Goal: Task Accomplishment & Management: Manage account settings

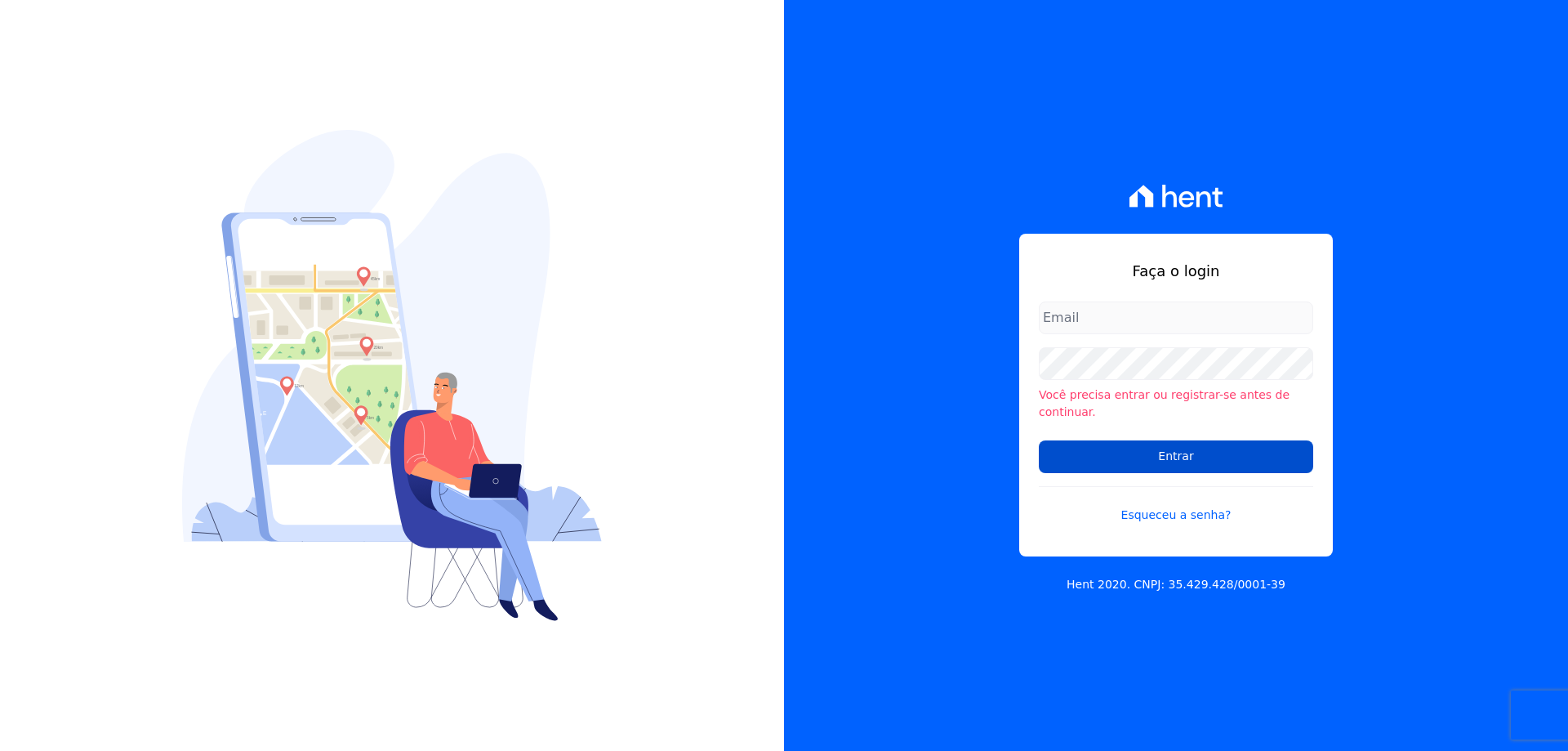
type input "[EMAIL_ADDRESS][DOMAIN_NAME]"
drag, startPoint x: 1105, startPoint y: 450, endPoint x: 1093, endPoint y: 450, distance: 12.0
click at [1104, 450] on input "Entrar" at bounding box center [1176, 457] width 275 height 32
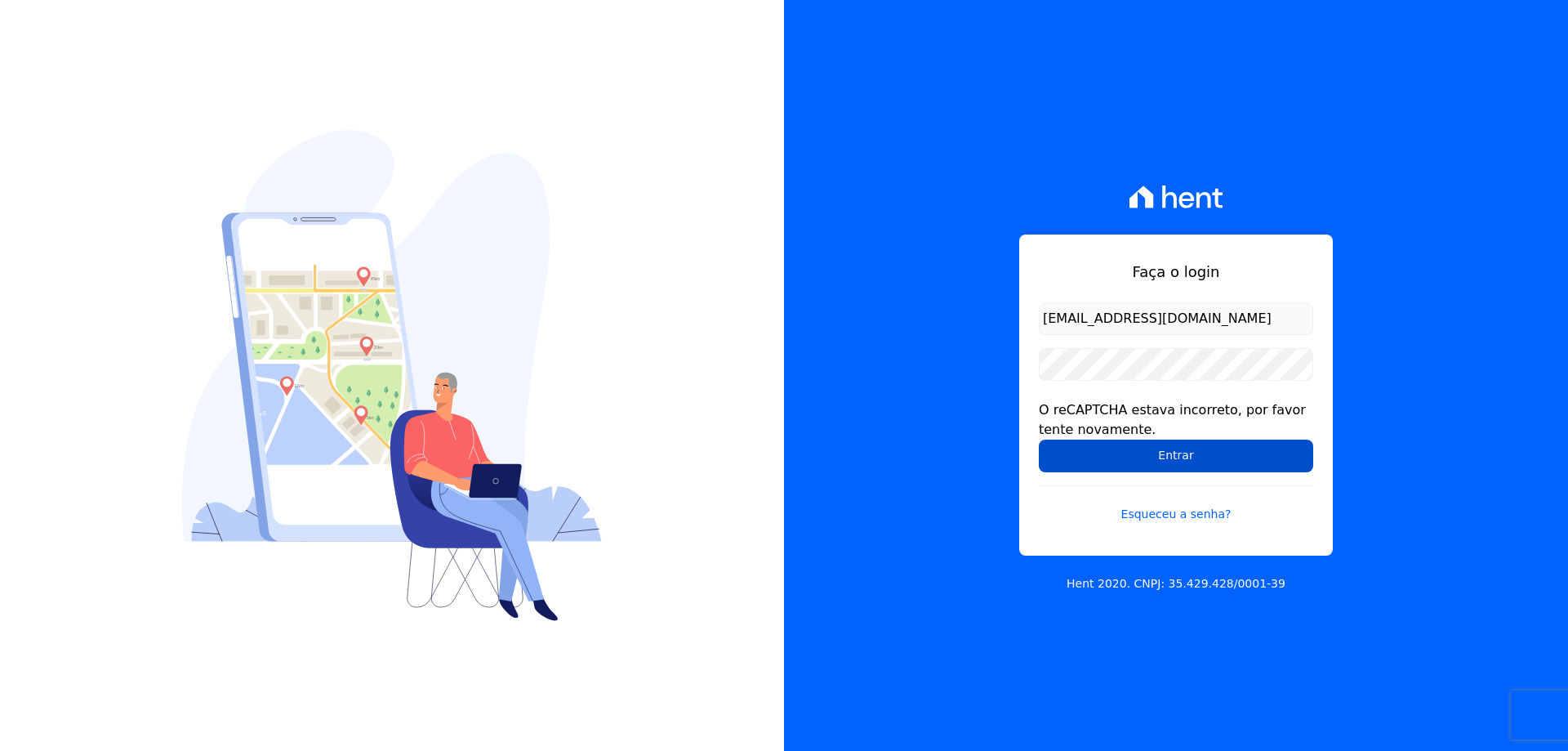
click at [1135, 451] on input "Entrar" at bounding box center [1176, 456] width 275 height 32
click at [1099, 455] on input "Entrar" at bounding box center [1176, 456] width 275 height 32
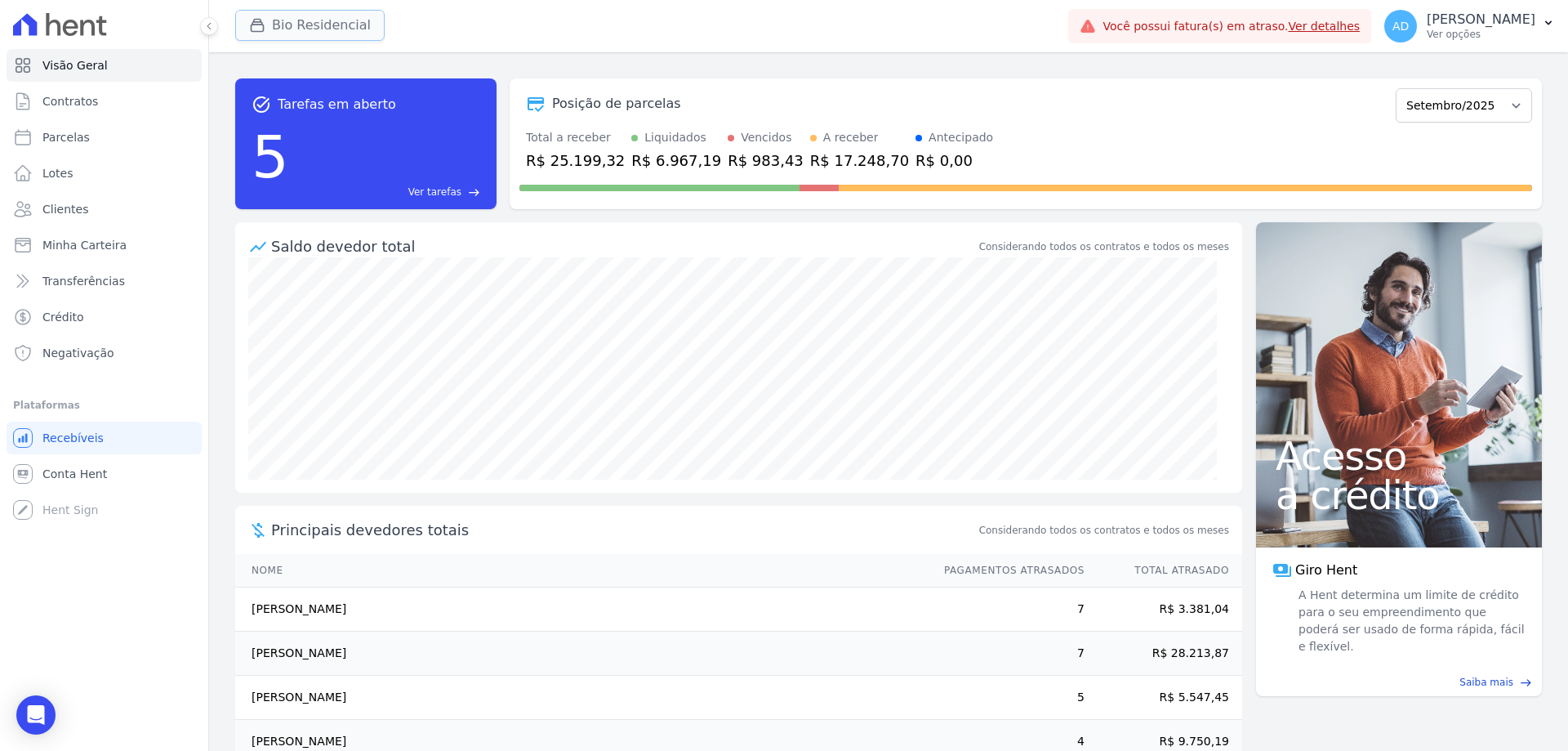
click at [305, 20] on button "Bio Residencial" at bounding box center [310, 26] width 150 height 31
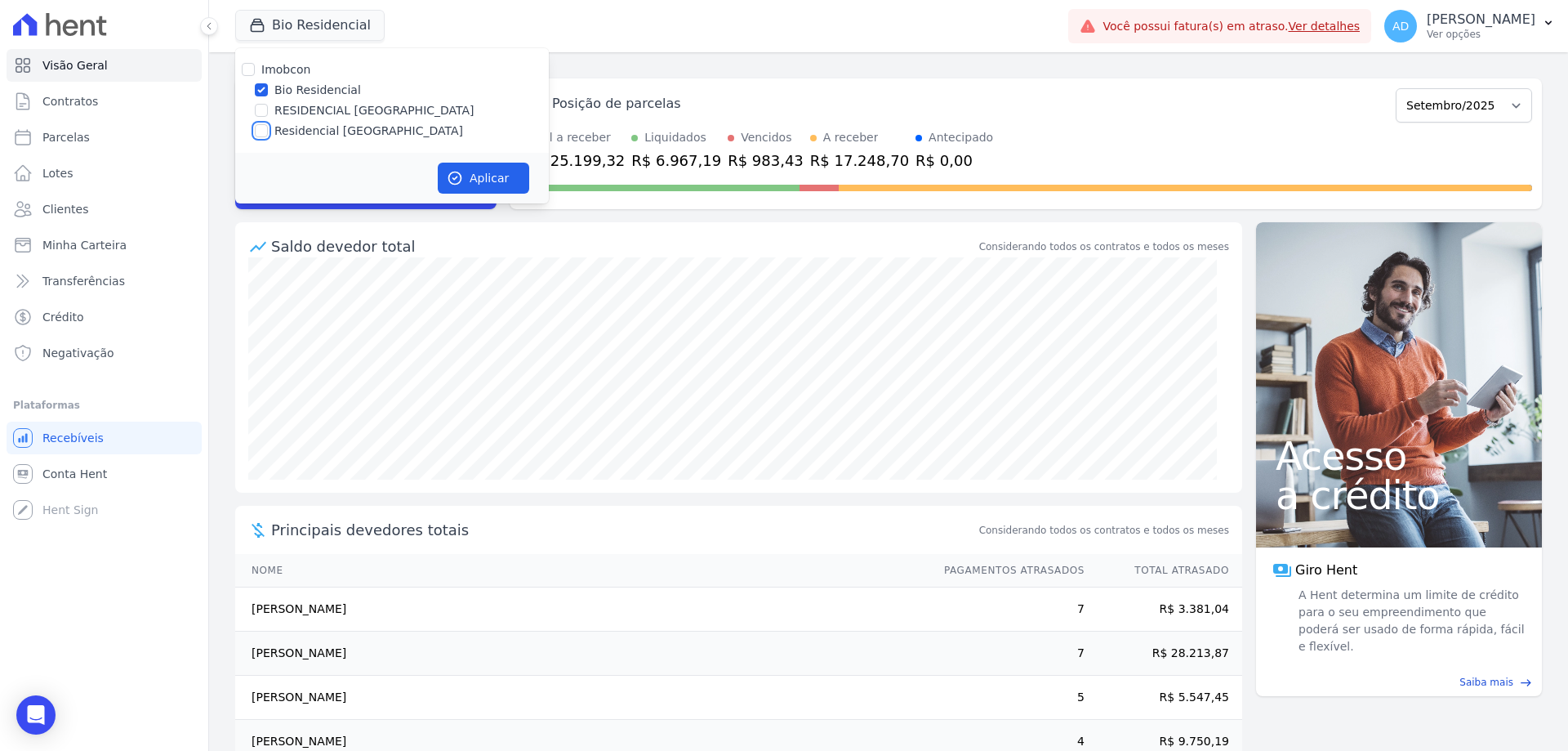
click at [262, 128] on input "Residencial Serra da Canastra" at bounding box center [261, 130] width 13 height 13
checkbox input "true"
click at [262, 86] on input "Bio Residencial" at bounding box center [261, 89] width 13 height 13
checkbox input "false"
click at [478, 175] on button "Aplicar" at bounding box center [484, 178] width 92 height 31
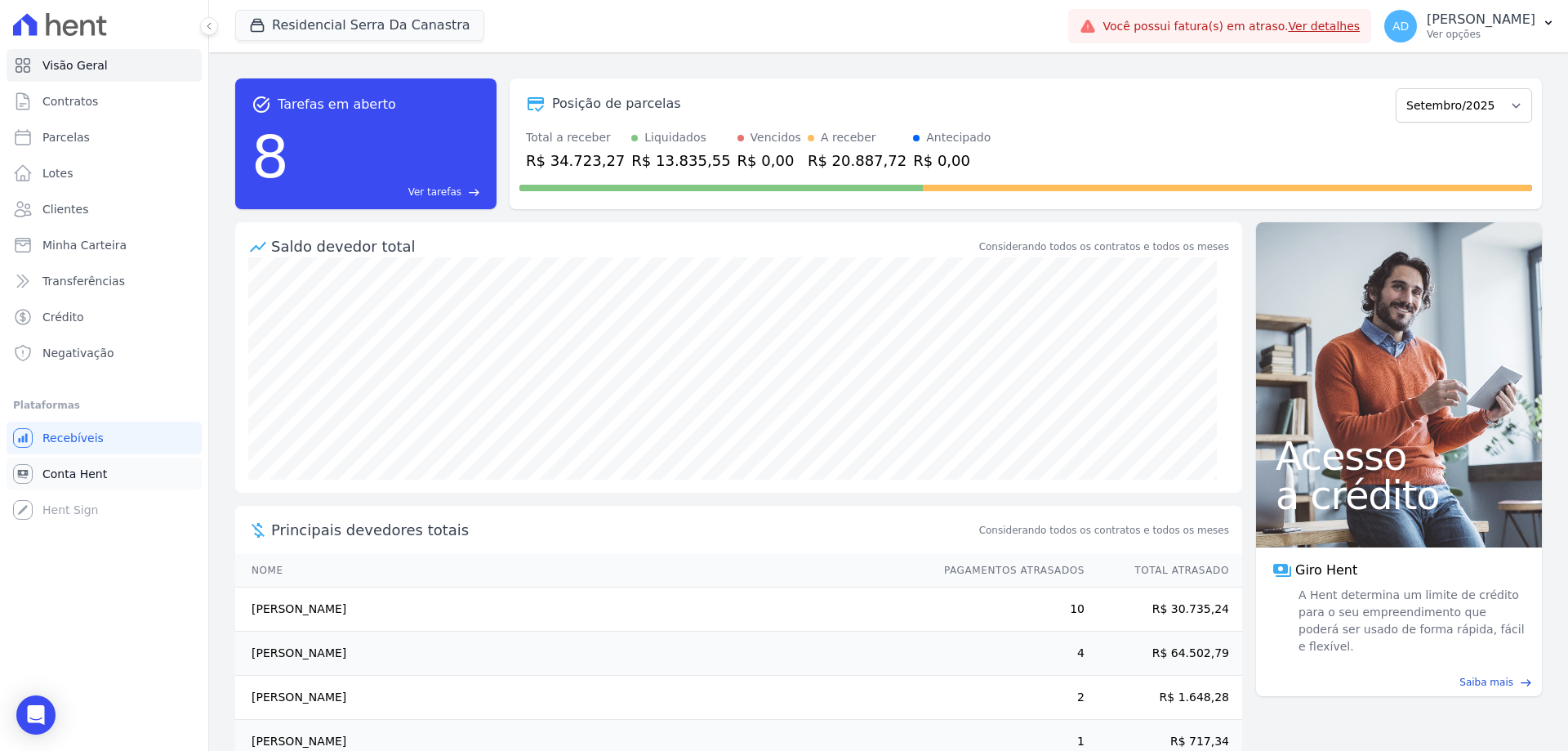
click at [111, 473] on link "Conta Hent" at bounding box center [105, 474] width 196 height 32
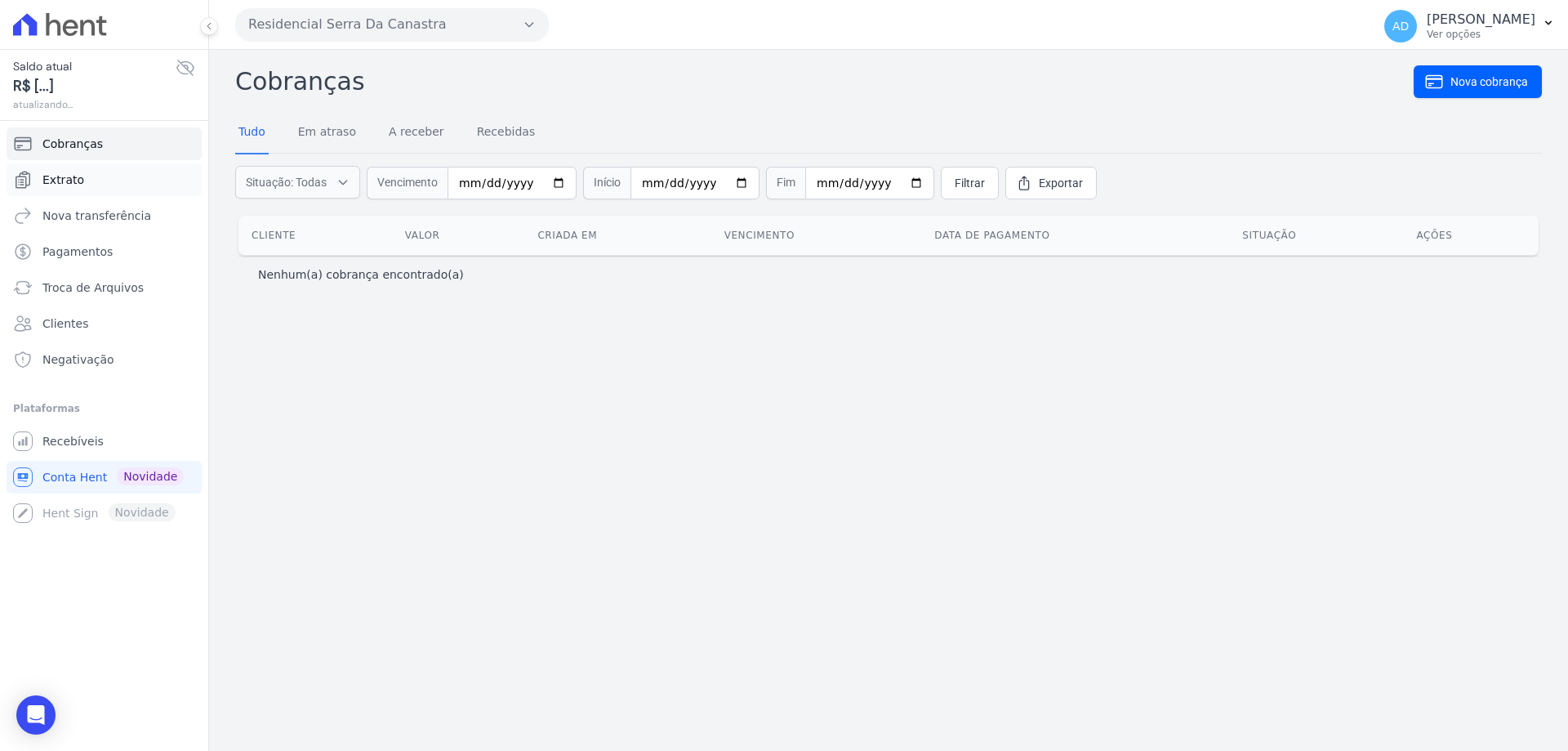
click at [88, 174] on link "Extrato" at bounding box center [105, 179] width 196 height 32
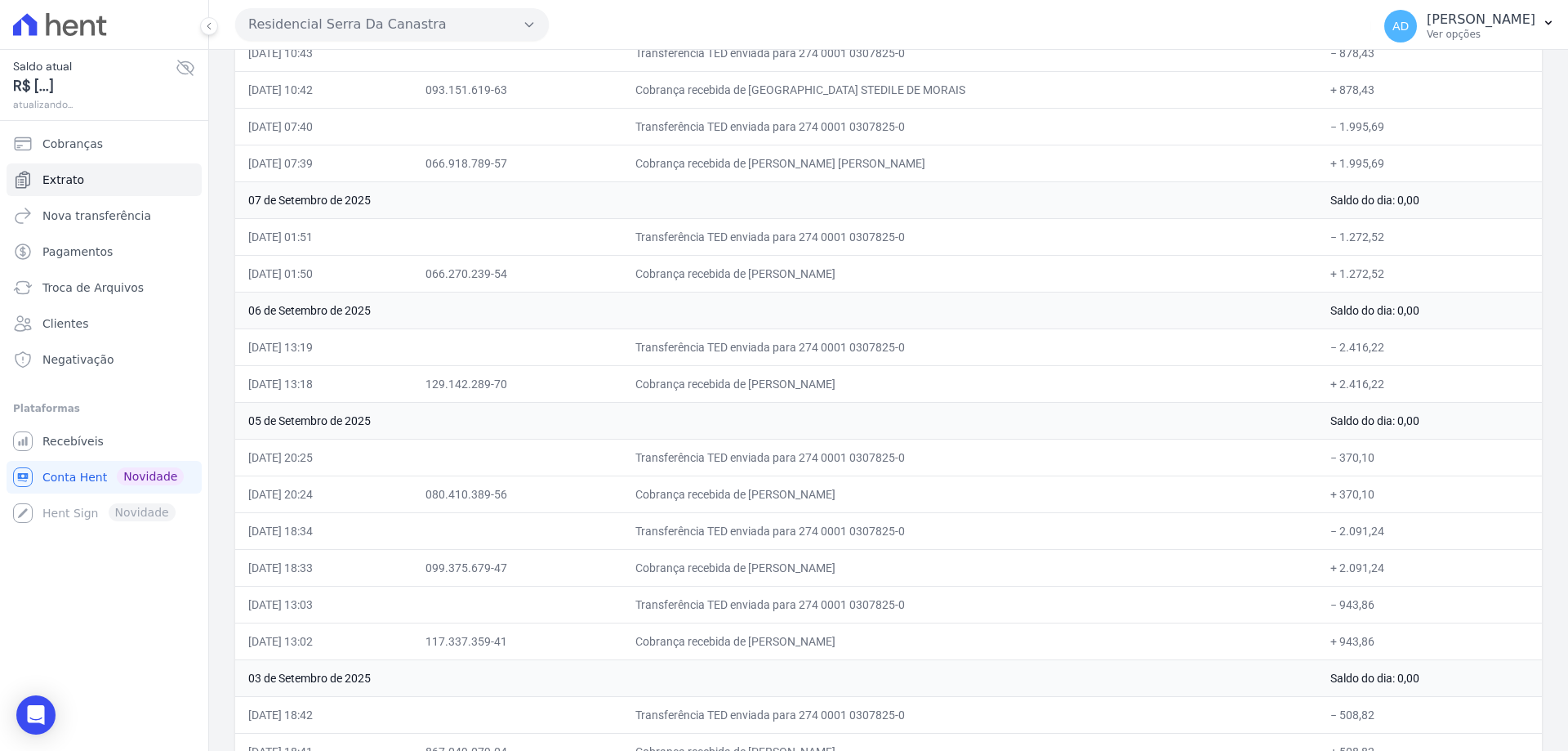
scroll to position [479, 0]
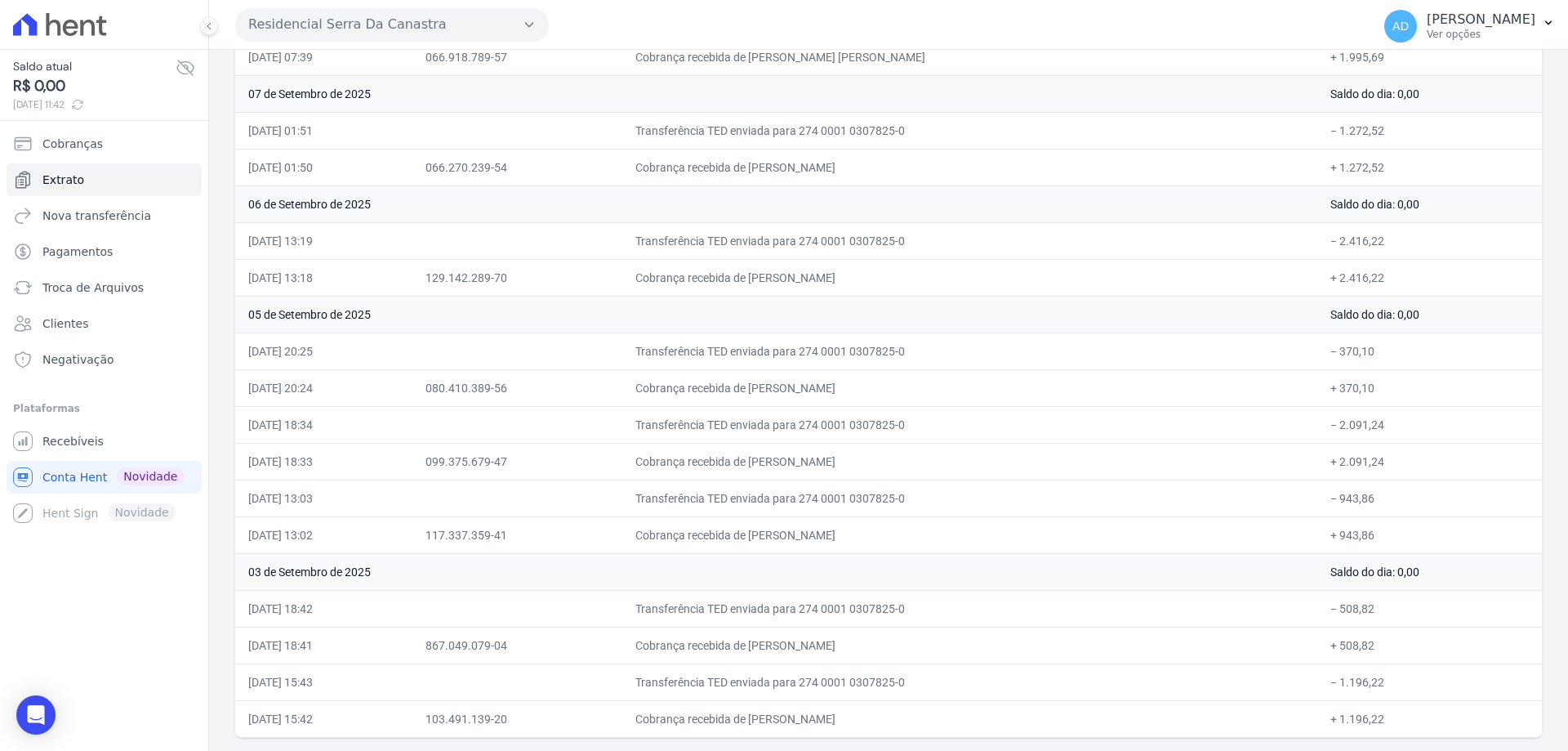
drag, startPoint x: 872, startPoint y: 646, endPoint x: 889, endPoint y: 642, distance: 17.5
click at [832, 651] on td "Cobrança recebida de ADRIANA FATIMA DE CARVALHO" at bounding box center [969, 645] width 695 height 37
drag, startPoint x: 913, startPoint y: 719, endPoint x: 867, endPoint y: 732, distance: 47.8
click at [867, 732] on td "Cobrança recebida de SABRINA HELLEN DOS SANTOS ROCH" at bounding box center [969, 718] width 695 height 37
drag, startPoint x: 896, startPoint y: 649, endPoint x: 861, endPoint y: 645, distance: 35.2
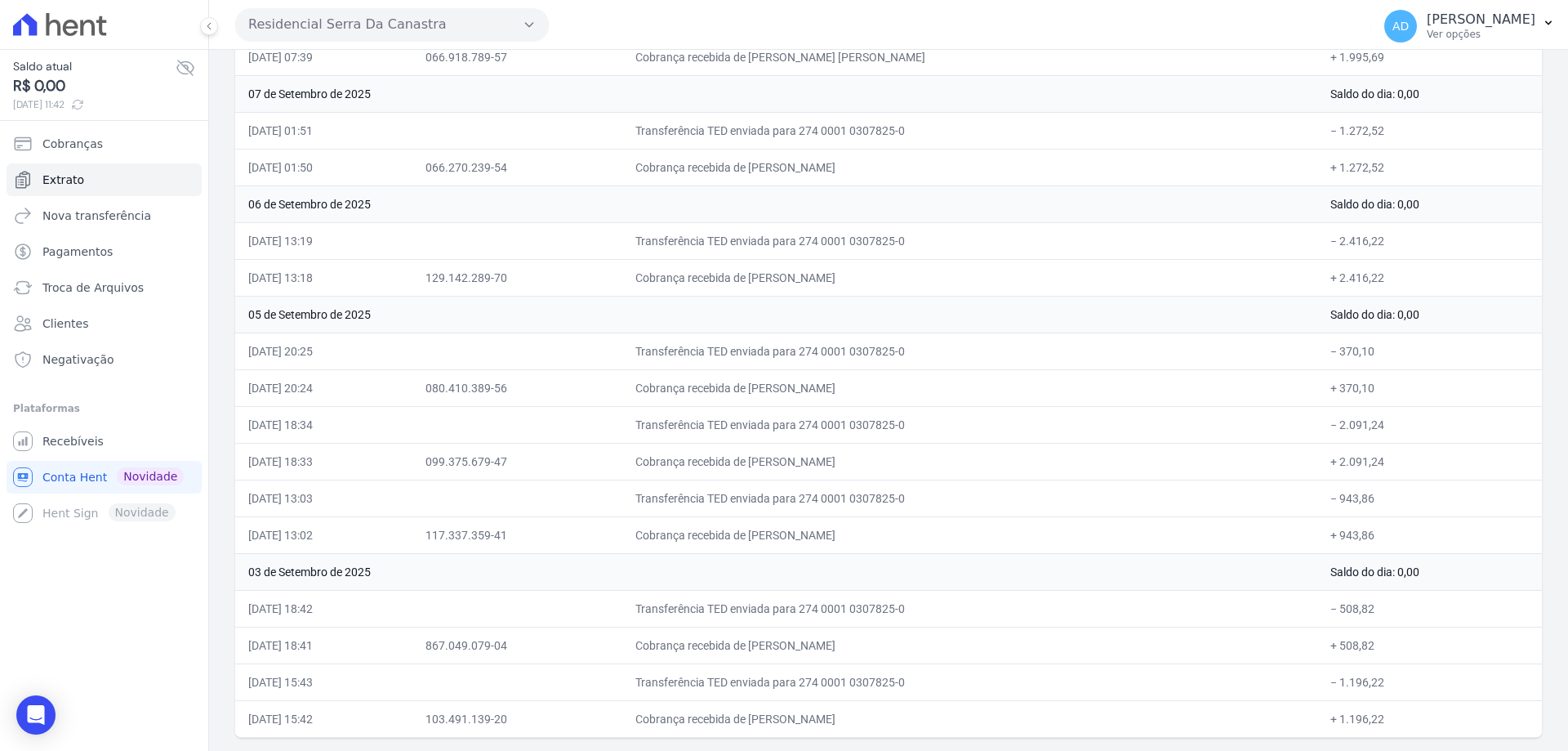
click at [860, 650] on td "Cobrança recebida de ADRIANA FATIMA DE CARVALHO" at bounding box center [969, 645] width 695 height 37
click at [837, 537] on td "Cobrança recebida de ANDRE NALLON FRANCISCO" at bounding box center [969, 534] width 695 height 37
drag, startPoint x: 892, startPoint y: 459, endPoint x: 876, endPoint y: 462, distance: 16.3
click at [876, 462] on td "Cobrança recebida de GUILHERME AGOSTINHO ABUCARUB" at bounding box center [969, 461] width 695 height 37
click at [851, 393] on td "Cobrança recebida de VICTOR ALCIDES CORREA JUNIOR" at bounding box center [969, 387] width 695 height 37
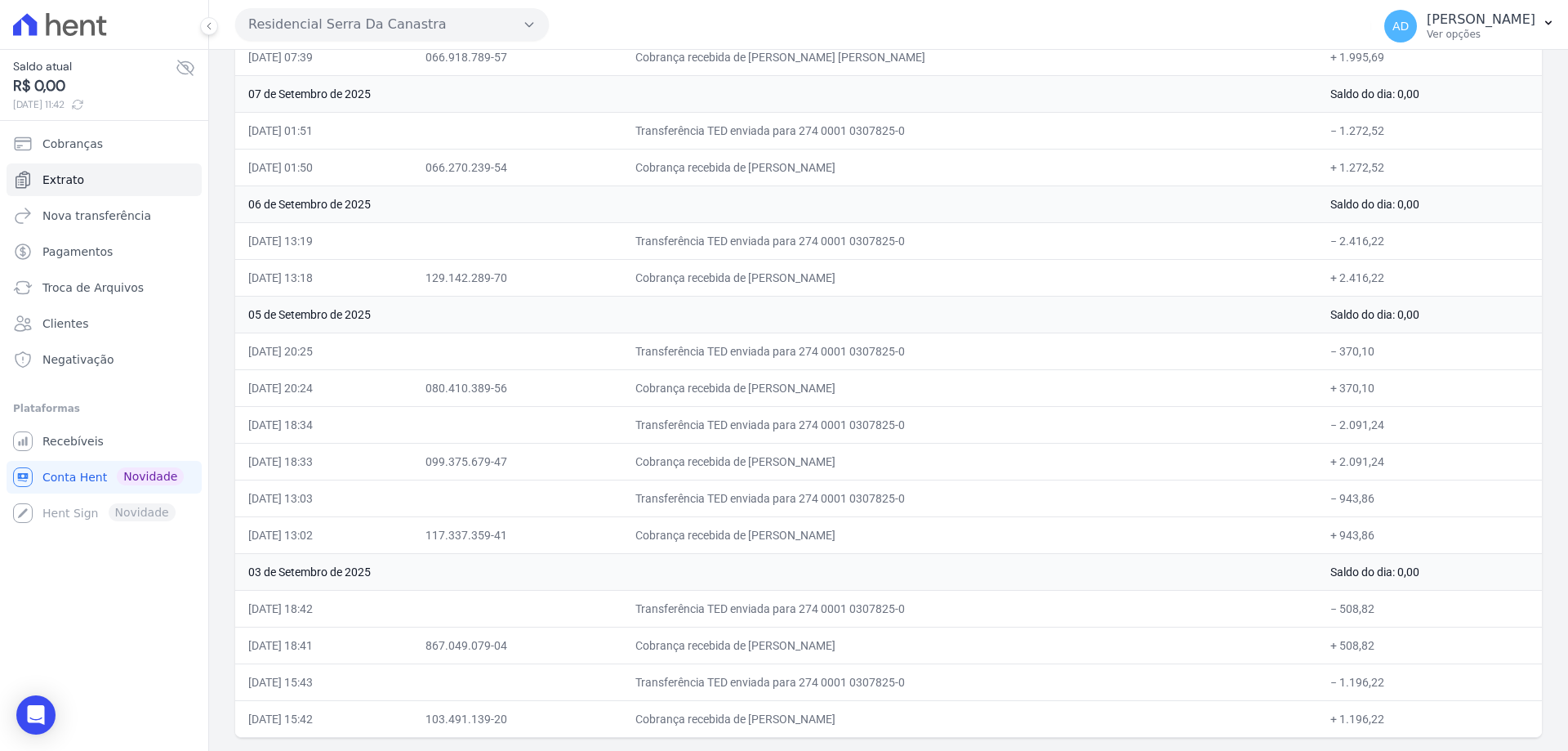
drag, startPoint x: 886, startPoint y: 166, endPoint x: 857, endPoint y: 166, distance: 29.0
click at [857, 166] on td "Cobrança recebida de CESAR FABIANO PEREIRA" at bounding box center [969, 167] width 695 height 37
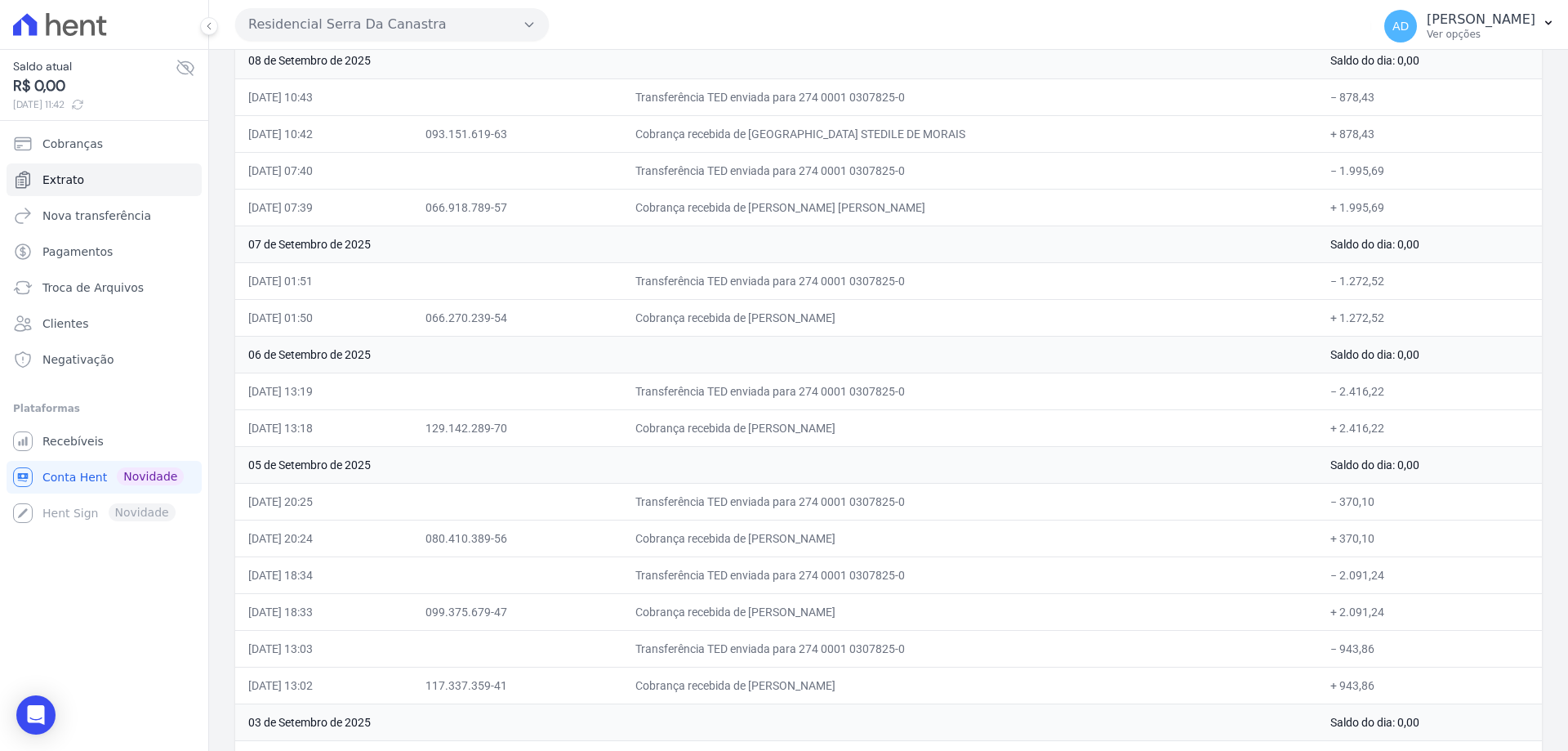
scroll to position [316, 0]
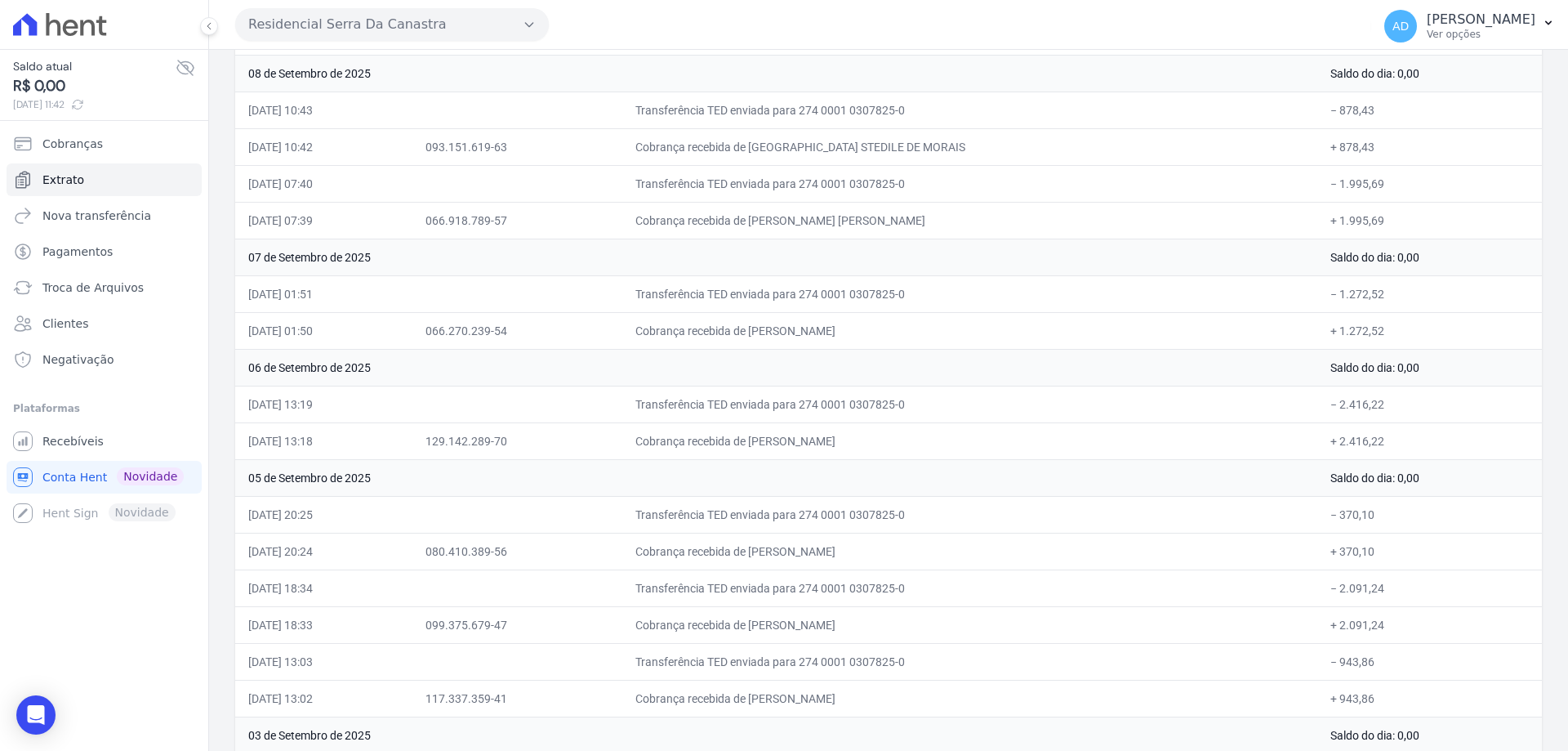
drag, startPoint x: 910, startPoint y: 438, endPoint x: 671, endPoint y: 350, distance: 254.7
click at [858, 445] on td "Cobrança recebida de MEL CAROLINE BORGES DE CARVALH" at bounding box center [969, 441] width 695 height 37
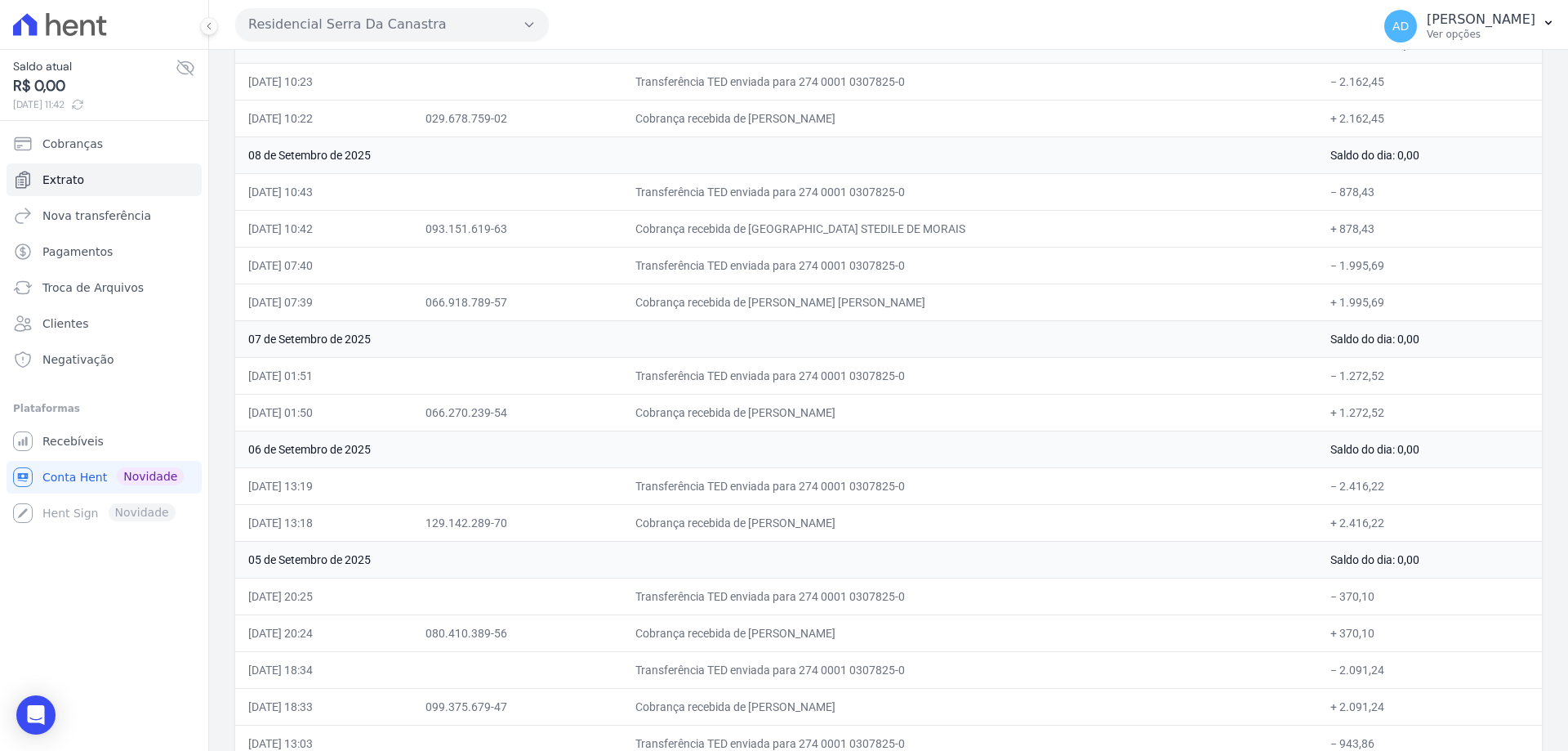
drag, startPoint x: 912, startPoint y: 267, endPoint x: 853, endPoint y: 268, distance: 59.0
click at [853, 268] on td "Transferência TED enviada para 274 0001 0307825-0" at bounding box center [969, 265] width 695 height 37
drag, startPoint x: 913, startPoint y: 227, endPoint x: 851, endPoint y: 227, distance: 62.0
click at [851, 227] on td "Cobrança recebida de FRANCIELLEN STEDILE DE MORAIS" at bounding box center [969, 228] width 695 height 37
click at [344, 31] on button "Residencial Serra Da Canastra" at bounding box center [392, 25] width 314 height 32
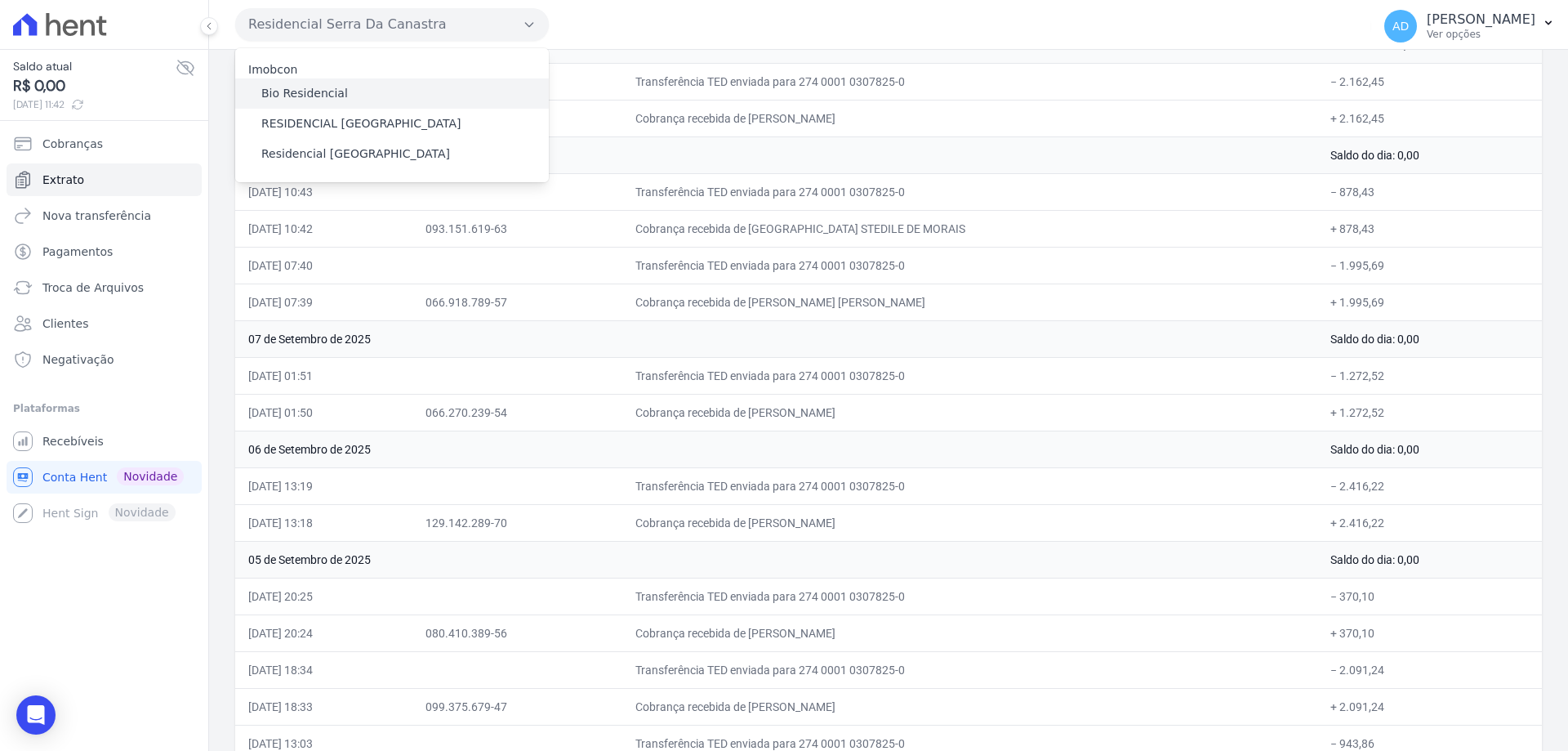
click at [285, 97] on label "Bio Residencial" at bounding box center [304, 94] width 87 height 17
click at [0, 0] on input "Bio Residencial" at bounding box center [0, 0] width 0 height 0
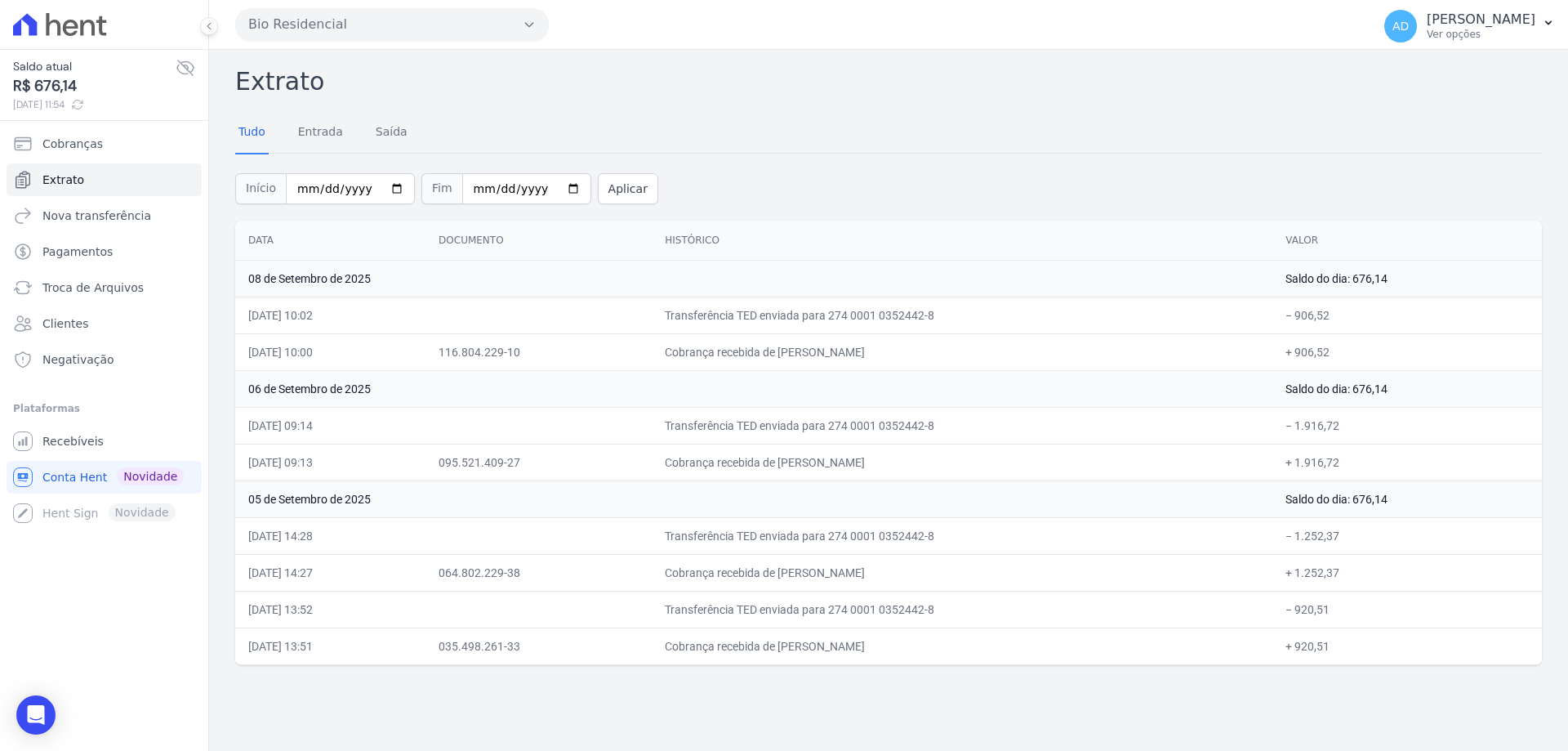
drag, startPoint x: 893, startPoint y: 650, endPoint x: 844, endPoint y: 654, distance: 49.2
click at [844, 654] on td "Cobrança recebida de JOAO PAULO SILVA" at bounding box center [962, 646] width 621 height 37
drag, startPoint x: 887, startPoint y: 570, endPoint x: 836, endPoint y: 570, distance: 51.0
click at [836, 570] on td "Cobrança recebida de GABRIEL SANTOS DE SOUZA" at bounding box center [962, 572] width 621 height 37
